Goal: Information Seeking & Learning: Learn about a topic

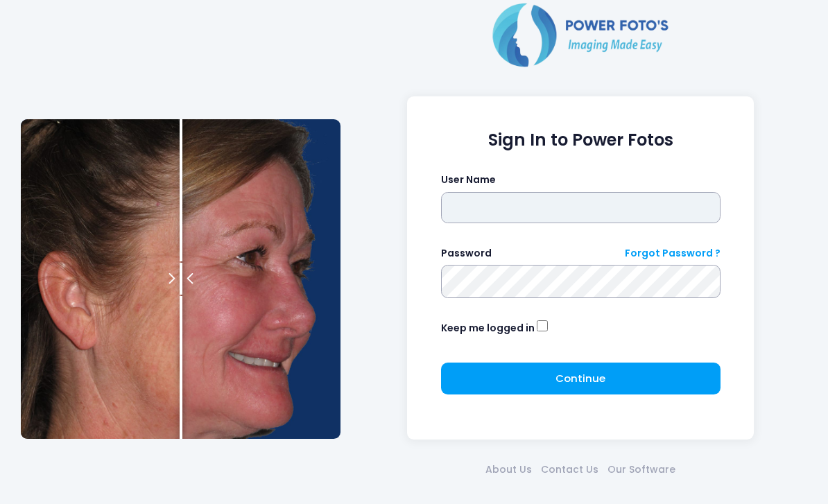
type input "*******"
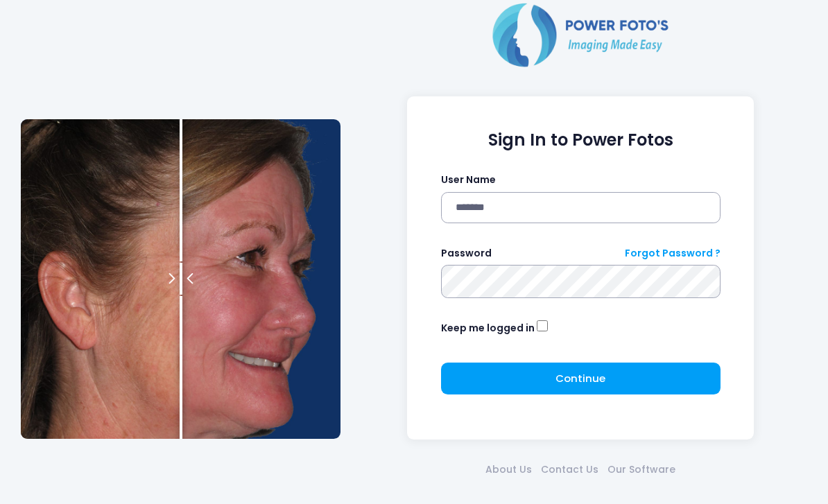
click button "submit" at bounding box center [0, 0] width 0 height 0
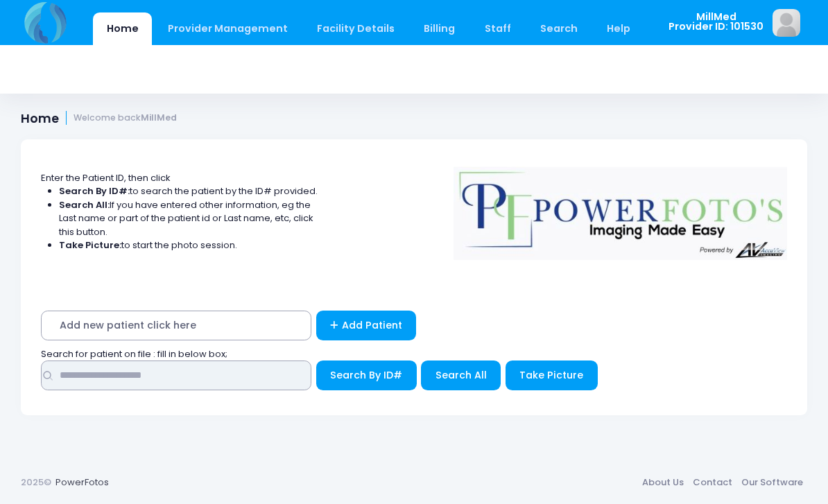
click at [221, 376] on input "text" at bounding box center [176, 376] width 271 height 30
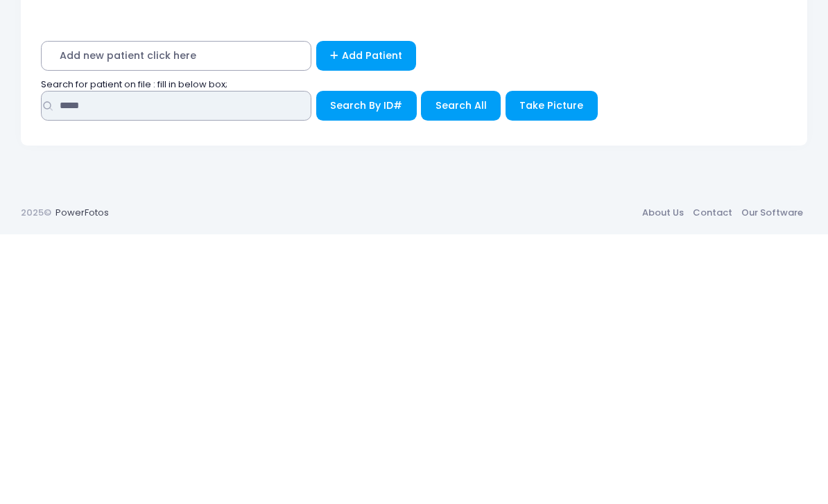
type input "*****"
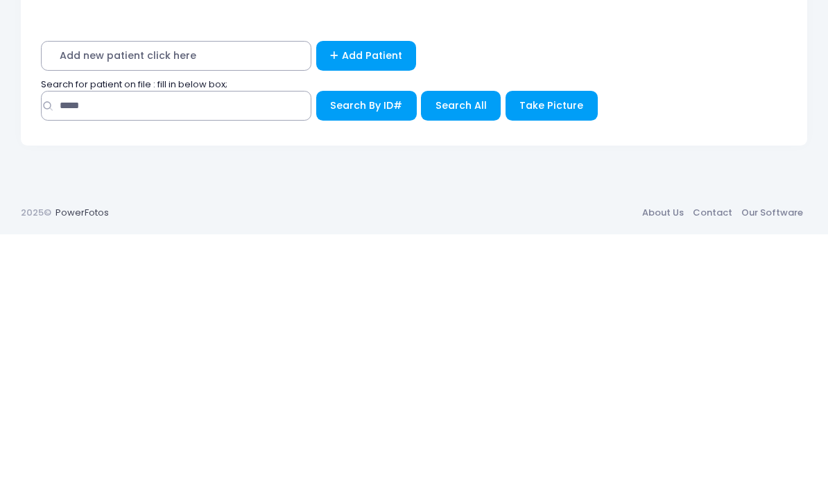
click at [455, 361] on button "Search All" at bounding box center [461, 376] width 80 height 30
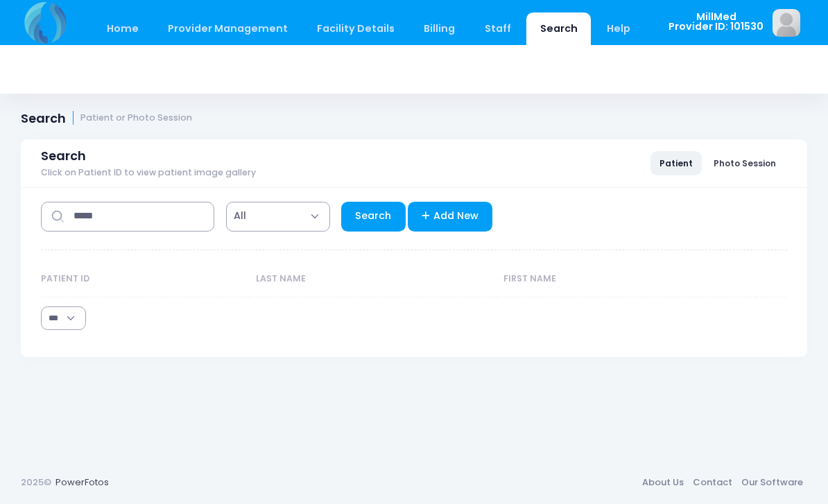
select select "***"
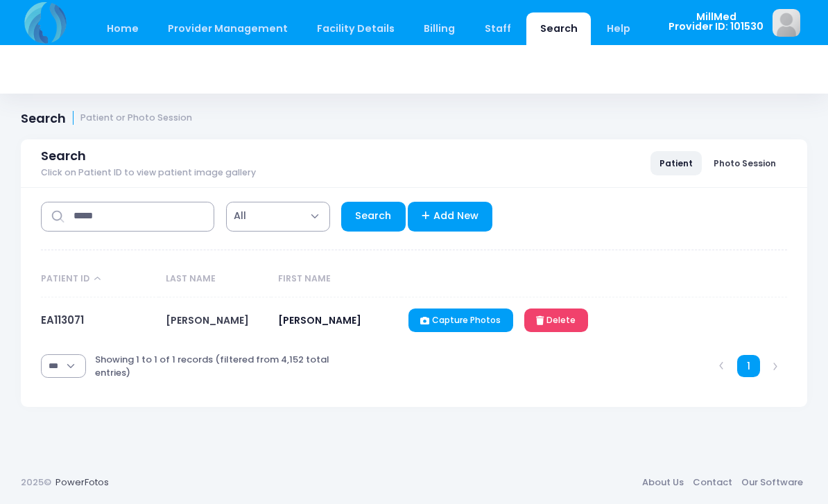
click at [62, 318] on link "EA113071" at bounding box center [62, 320] width 43 height 15
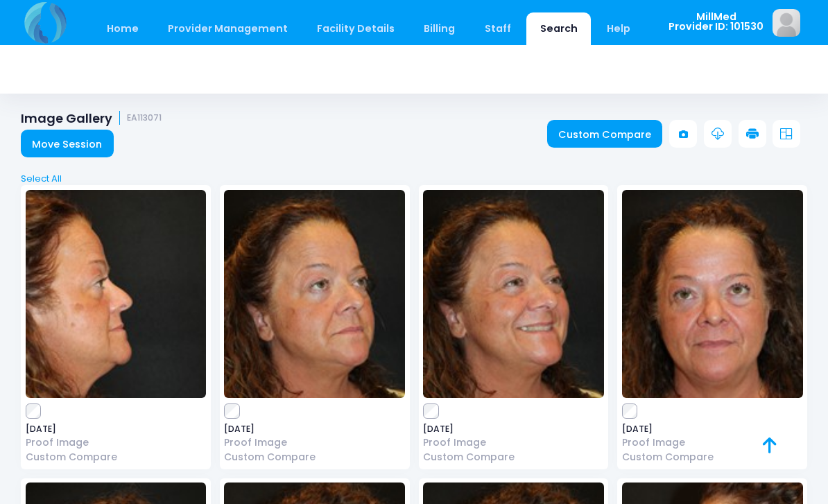
click at [687, 320] on img at bounding box center [712, 294] width 181 height 208
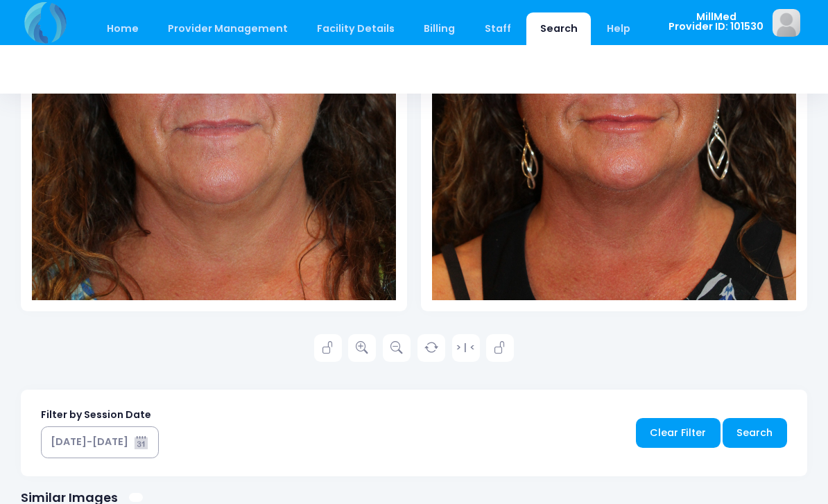
scroll to position [493, 0]
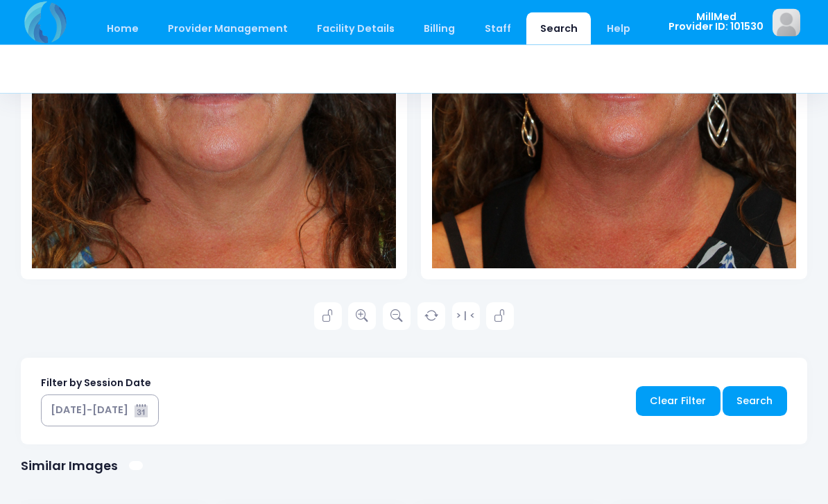
click at [357, 314] on icon at bounding box center [362, 317] width 12 height 12
click at [363, 315] on icon at bounding box center [362, 316] width 12 height 12
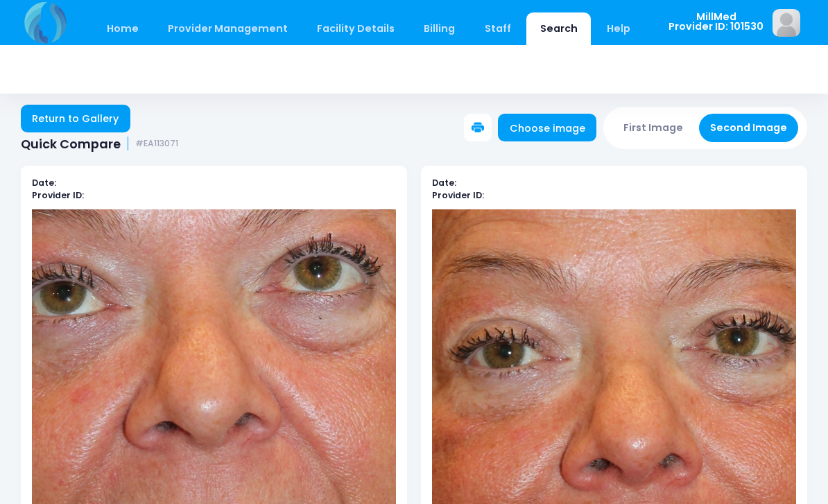
scroll to position [6, 0]
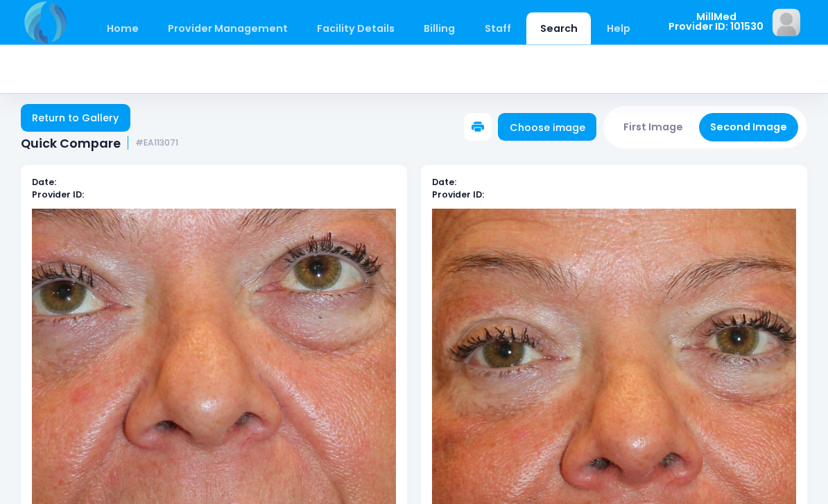
click at [78, 114] on link "Return to Gallery" at bounding box center [76, 119] width 110 height 28
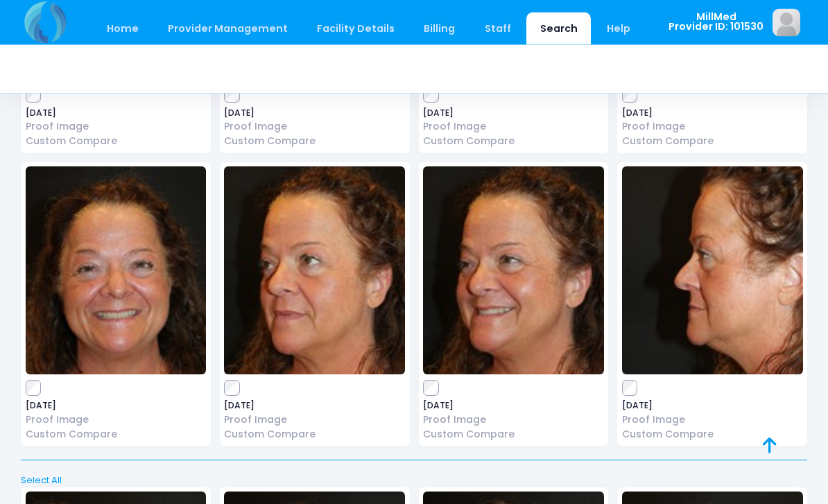
scroll to position [327, 0]
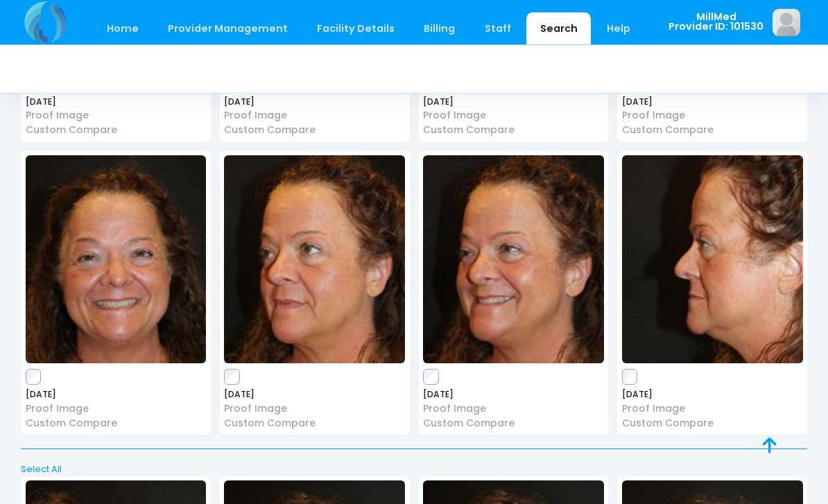
click at [110, 291] on img at bounding box center [116, 260] width 181 height 208
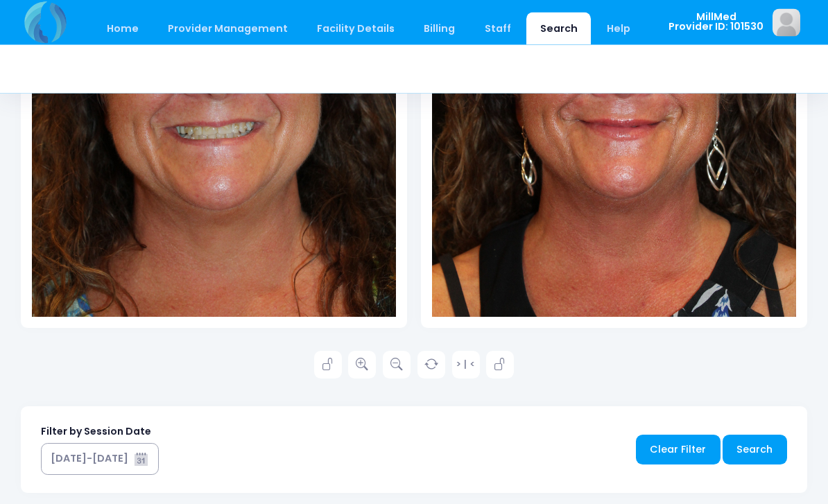
scroll to position [470, 0]
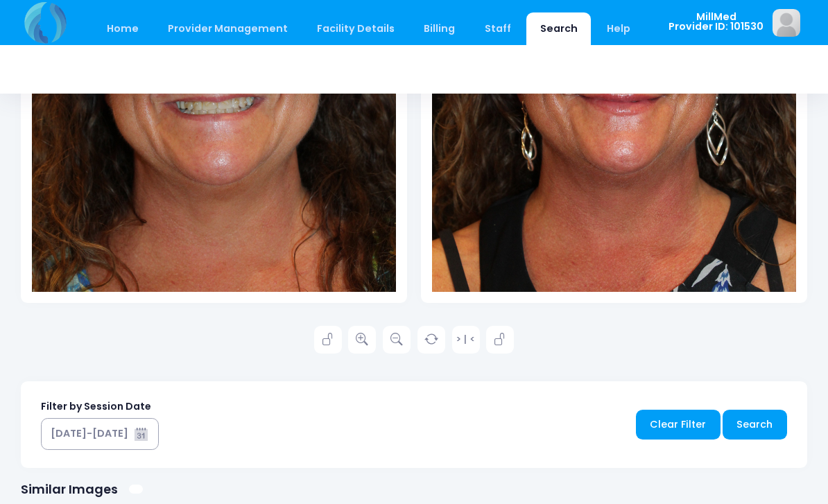
click at [354, 344] on link at bounding box center [362, 340] width 28 height 28
click at [358, 341] on icon at bounding box center [362, 340] width 12 height 12
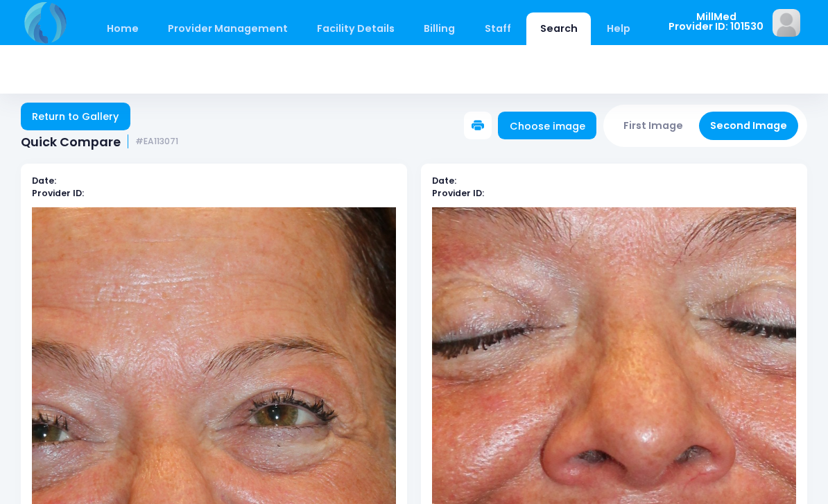
scroll to position [0, 0]
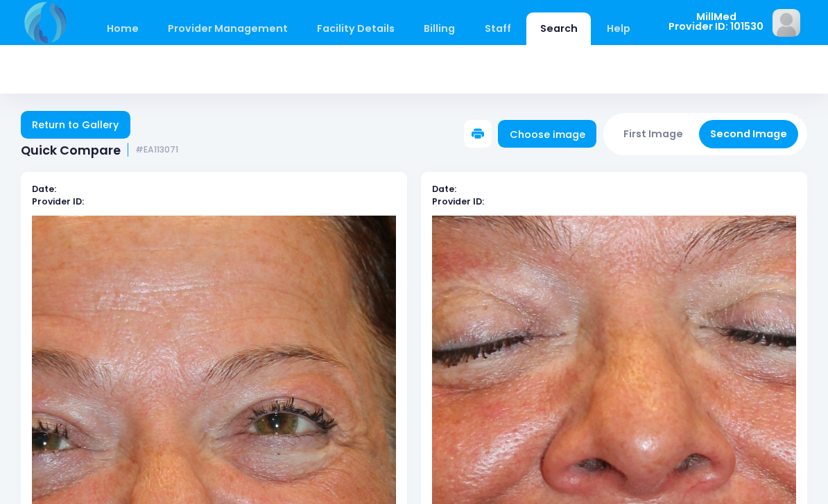
click at [51, 127] on link "Return to Gallery" at bounding box center [76, 125] width 110 height 28
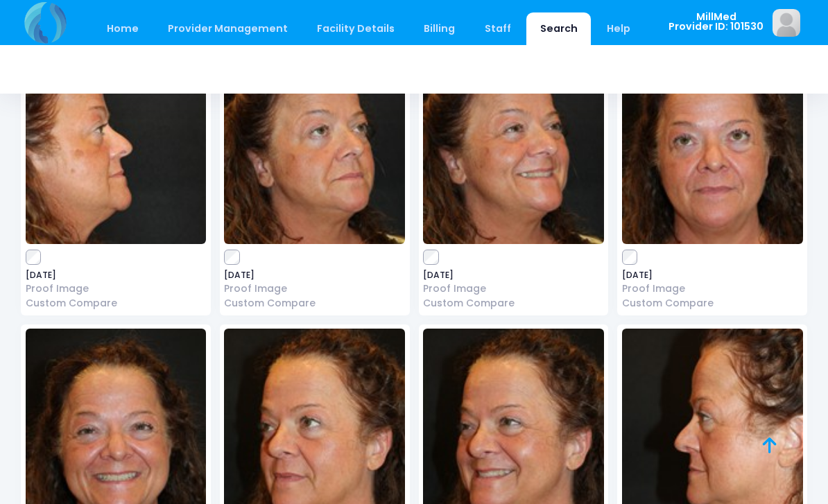
scroll to position [151, 0]
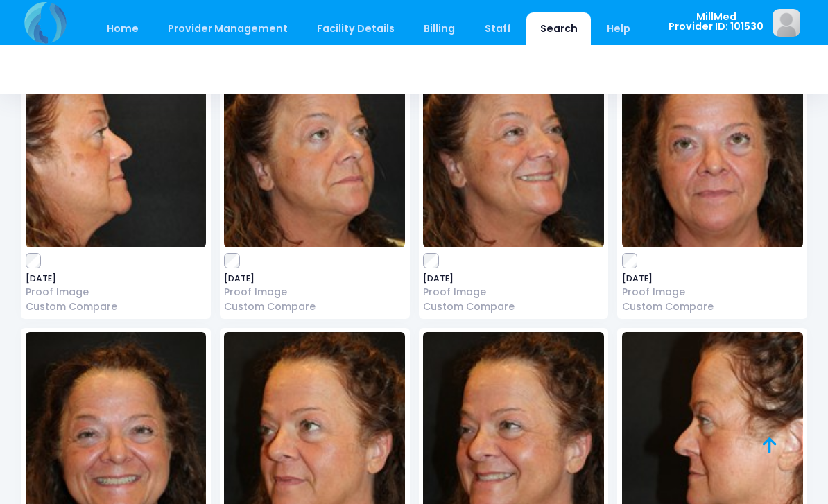
click at [302, 169] on img at bounding box center [314, 144] width 181 height 208
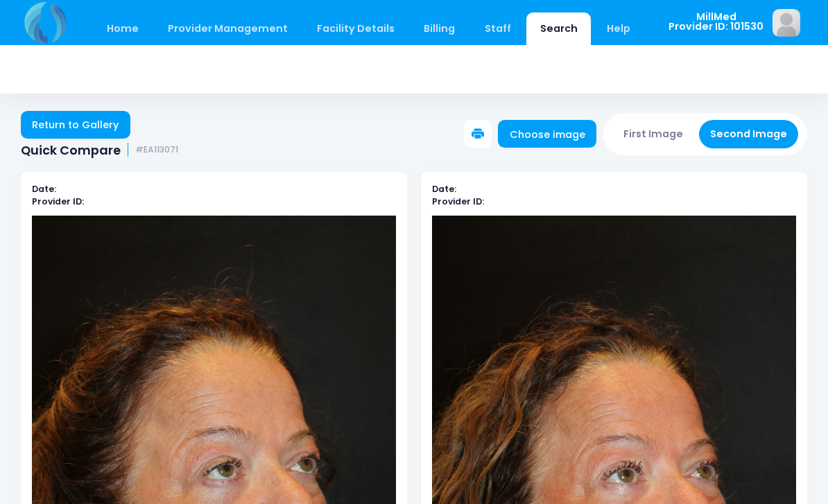
click at [50, 117] on link "Return to Gallery" at bounding box center [76, 125] width 110 height 28
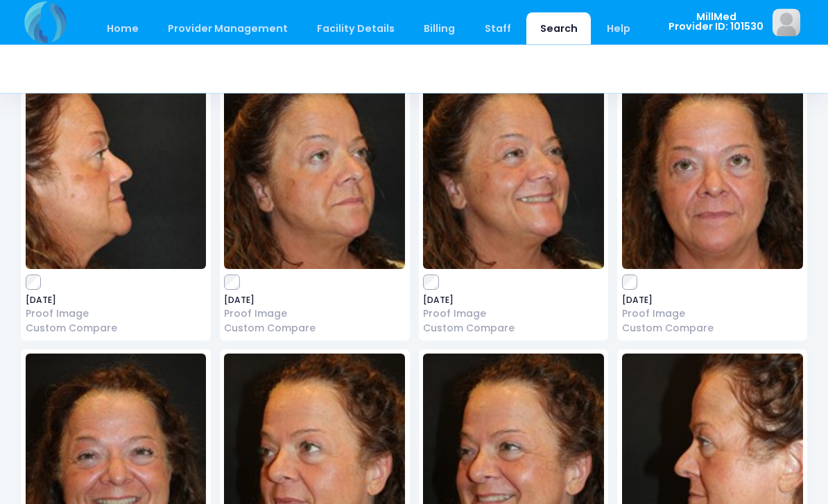
scroll to position [131, 0]
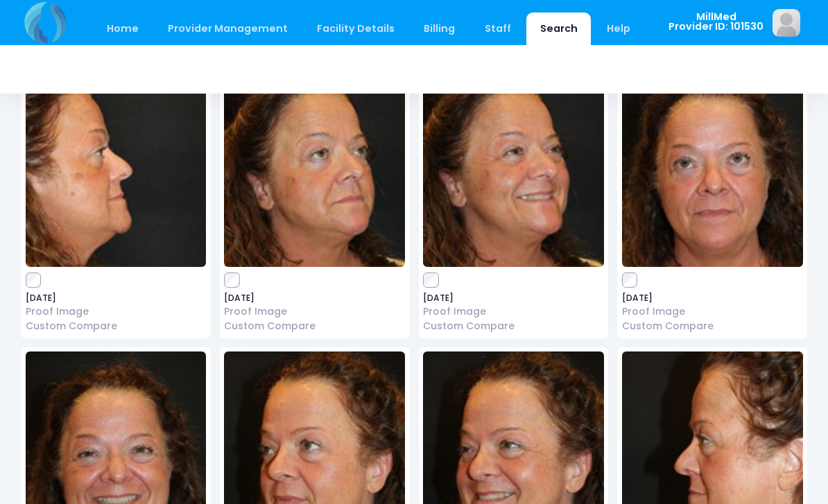
click at [122, 221] on img at bounding box center [116, 163] width 181 height 208
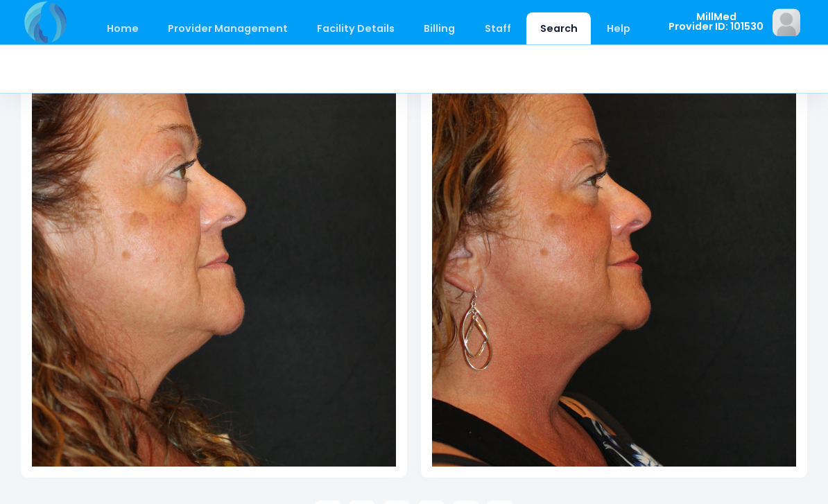
scroll to position [295, 0]
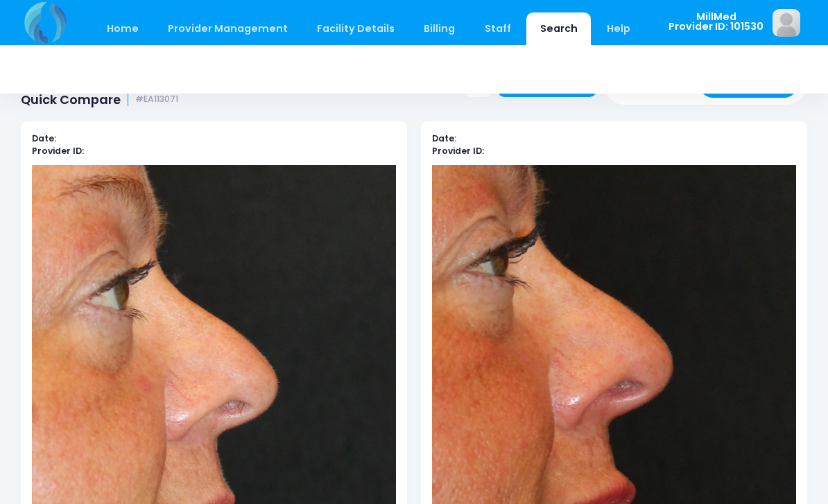
scroll to position [0, 0]
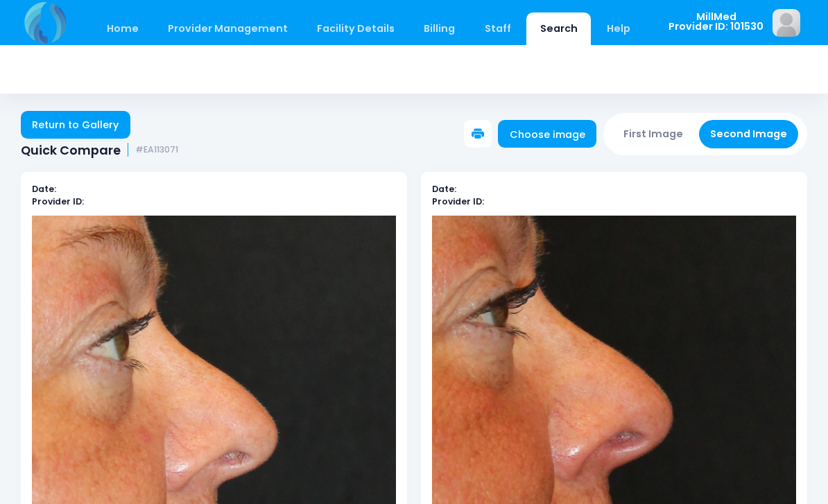
click at [74, 119] on link "Return to Gallery" at bounding box center [76, 125] width 110 height 28
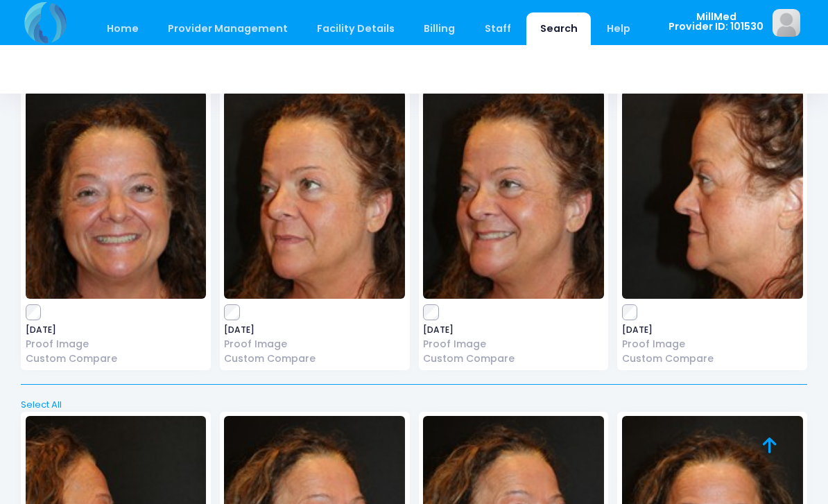
scroll to position [395, 0]
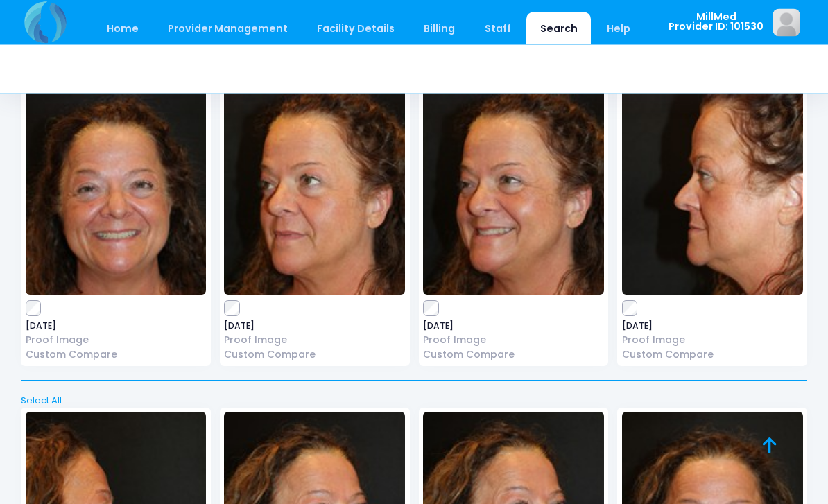
click at [707, 199] on img at bounding box center [712, 191] width 181 height 208
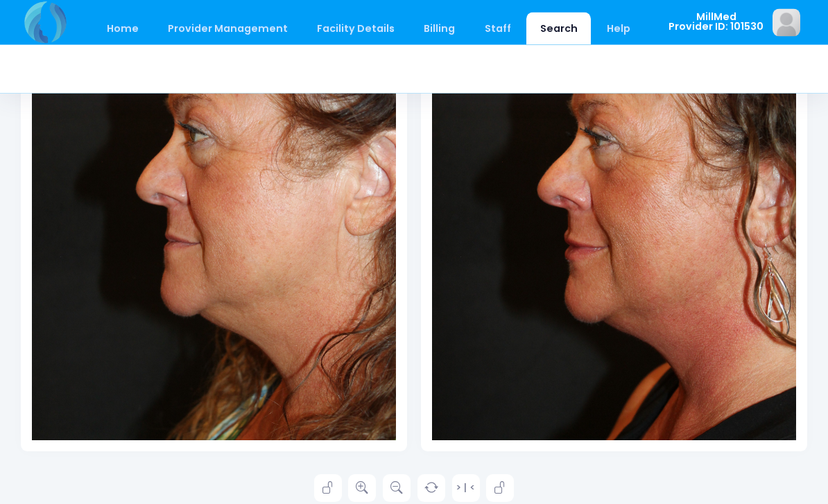
scroll to position [323, 0]
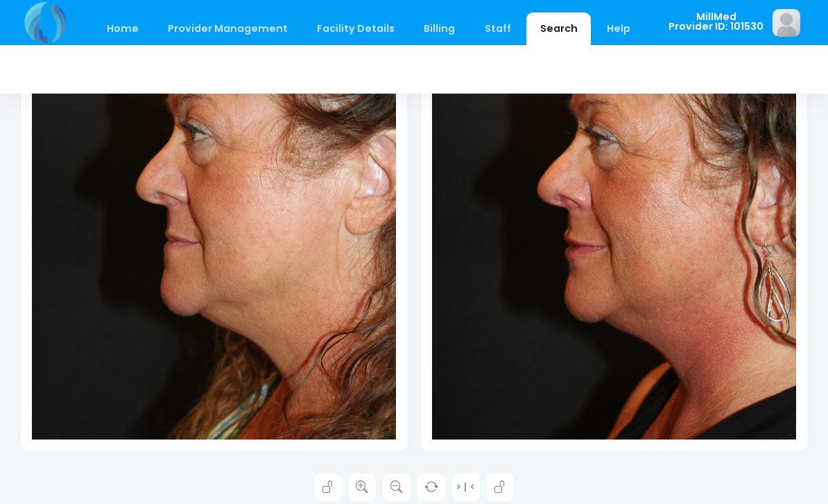
click at [365, 489] on icon at bounding box center [362, 487] width 12 height 12
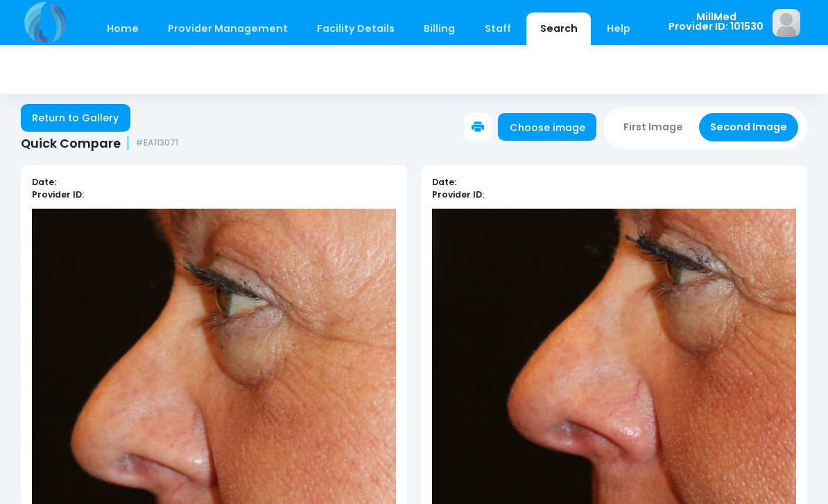
scroll to position [0, 0]
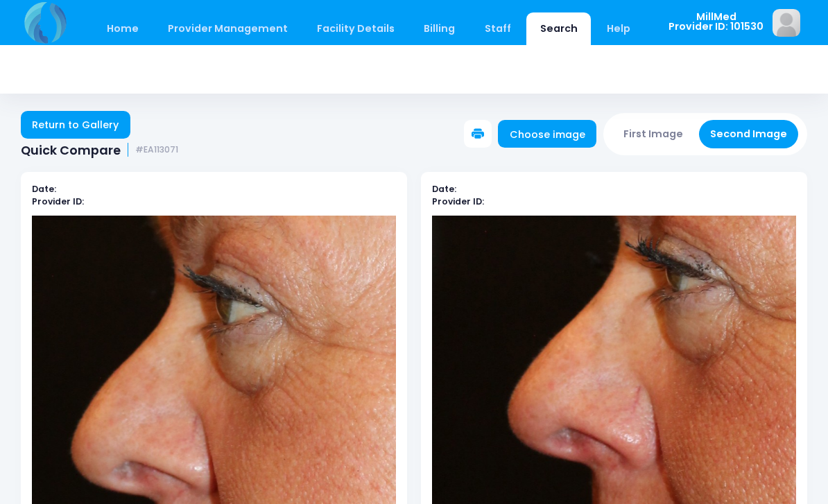
click at [74, 121] on link "Return to Gallery" at bounding box center [76, 125] width 110 height 28
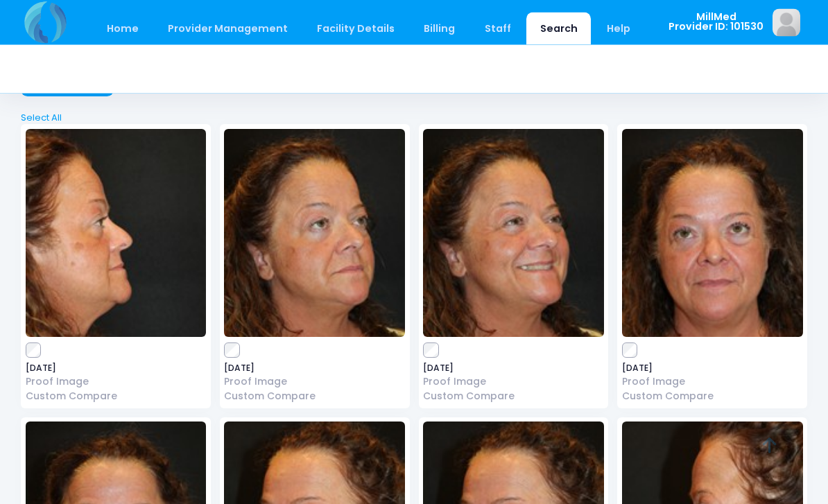
scroll to position [61, 0]
click at [718, 299] on img at bounding box center [712, 233] width 181 height 208
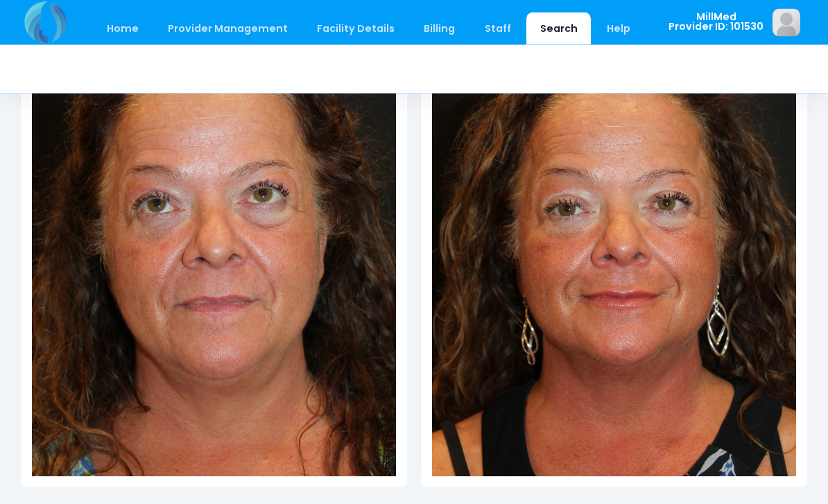
scroll to position [285, 0]
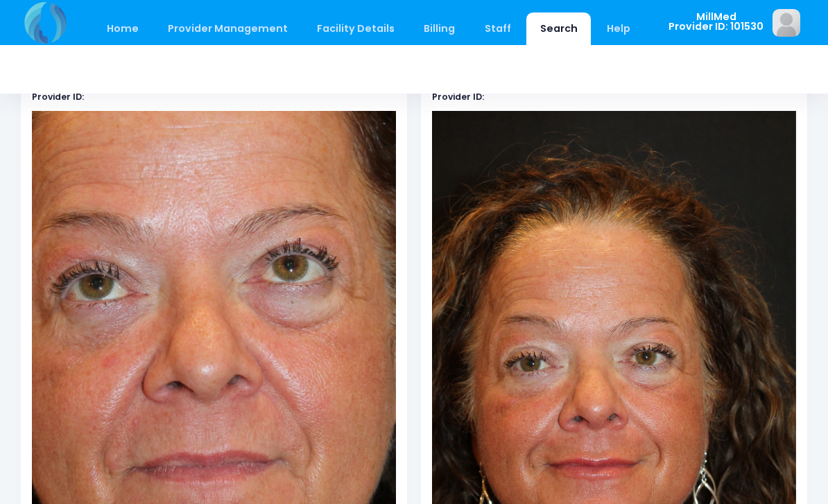
scroll to position [0, 0]
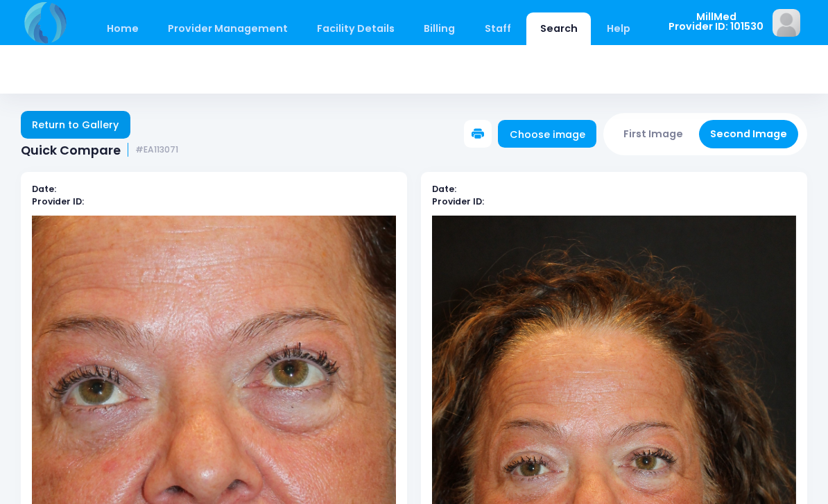
click at [83, 116] on link "Return to Gallery" at bounding box center [76, 125] width 110 height 28
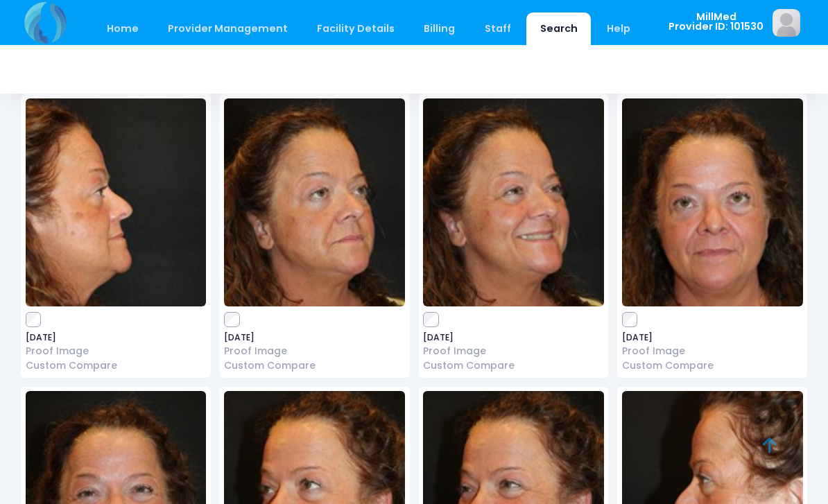
scroll to position [101, 0]
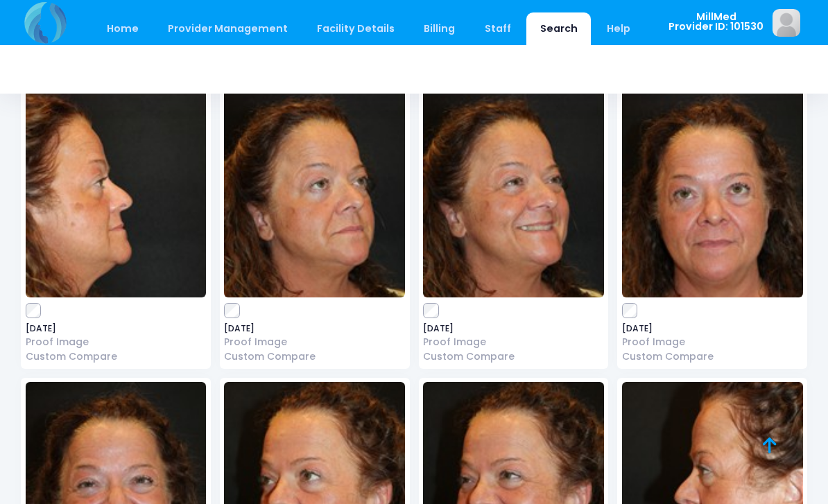
click at [721, 212] on img at bounding box center [712, 193] width 181 height 208
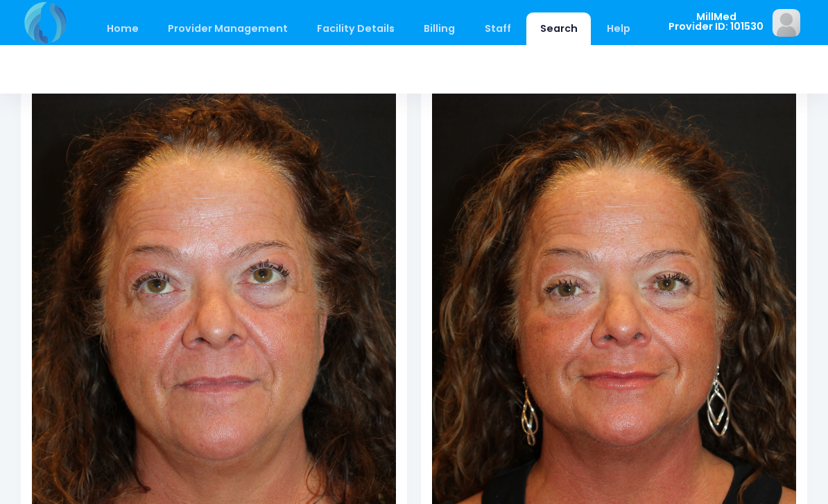
scroll to position [250, 0]
